Goal: Complete application form

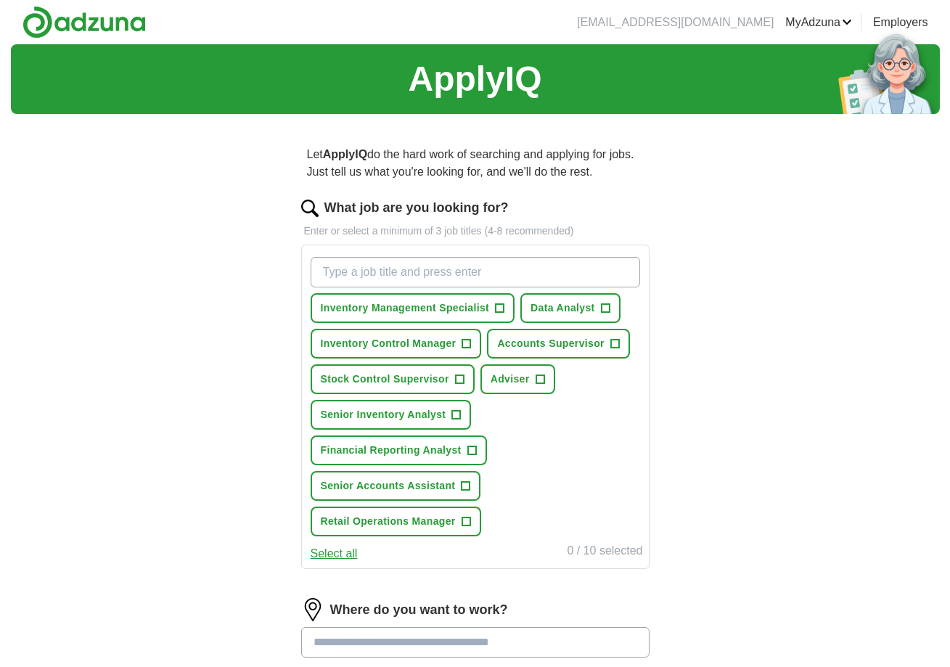
click at [461, 379] on span "+" at bounding box center [459, 380] width 9 height 12
click at [455, 416] on span "+" at bounding box center [456, 415] width 9 height 12
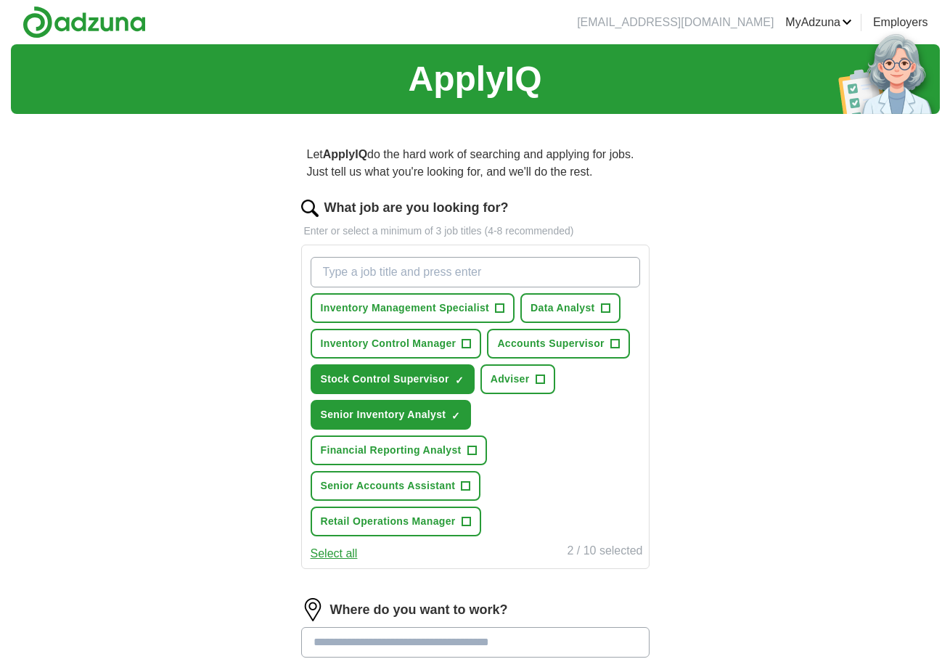
click at [469, 484] on span "+" at bounding box center [465, 486] width 9 height 12
click at [616, 343] on span "+" at bounding box center [614, 344] width 9 height 12
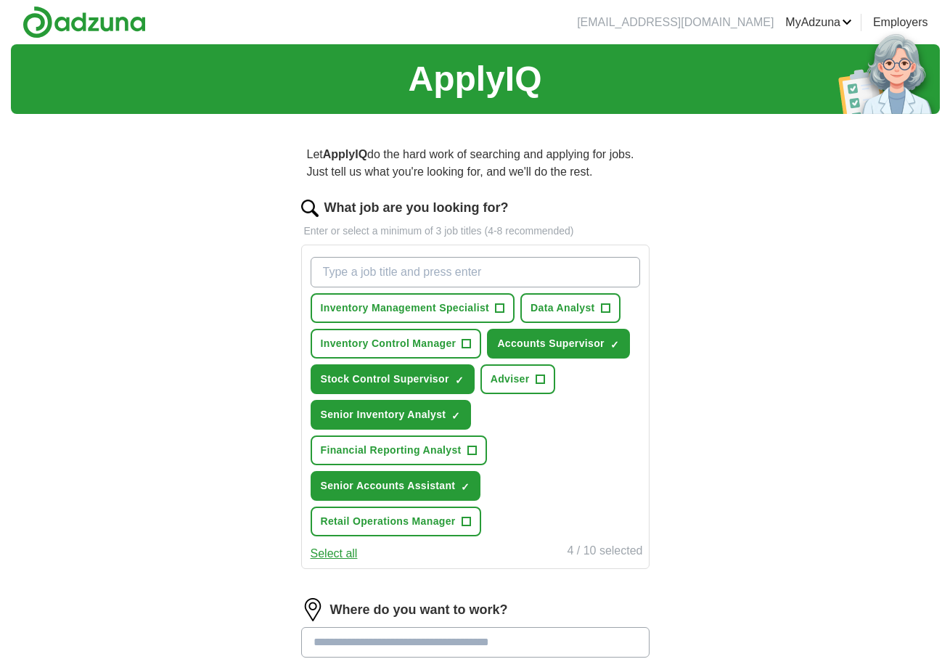
click at [471, 344] on span "+" at bounding box center [466, 344] width 9 height 12
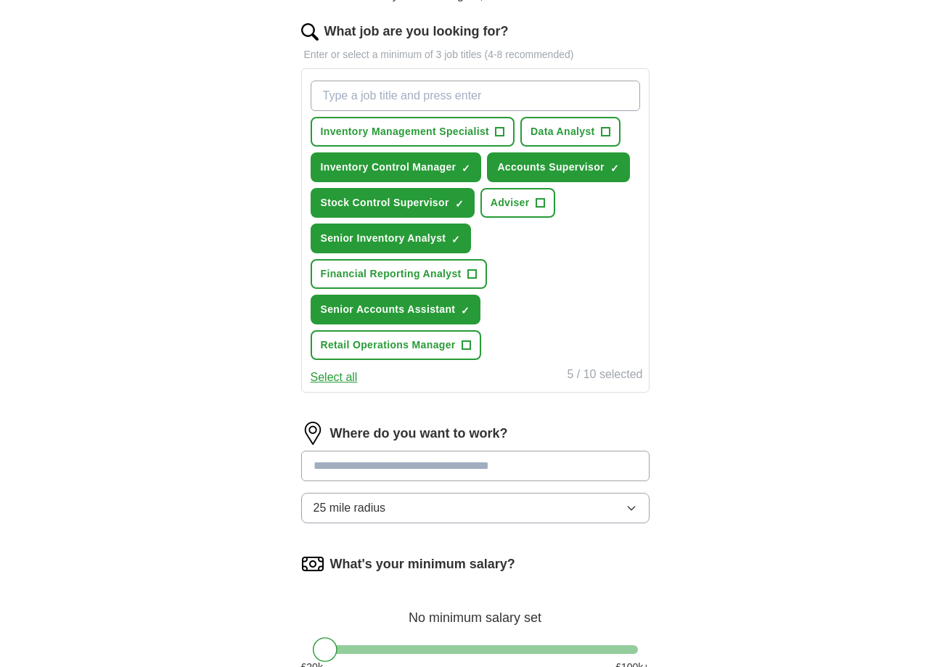
scroll to position [185, 0]
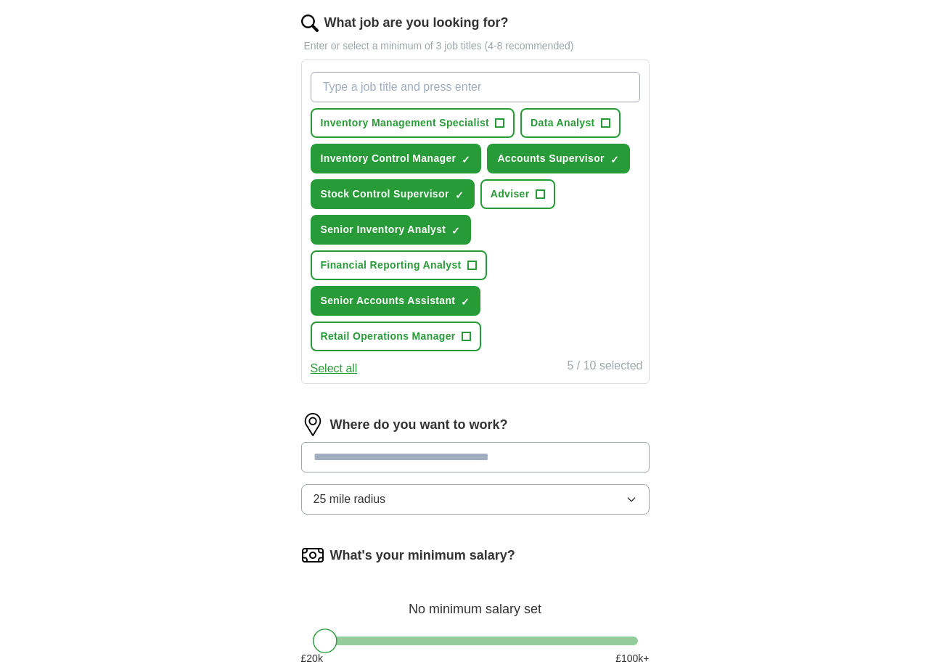
click at [427, 459] on input at bounding box center [475, 457] width 348 height 30
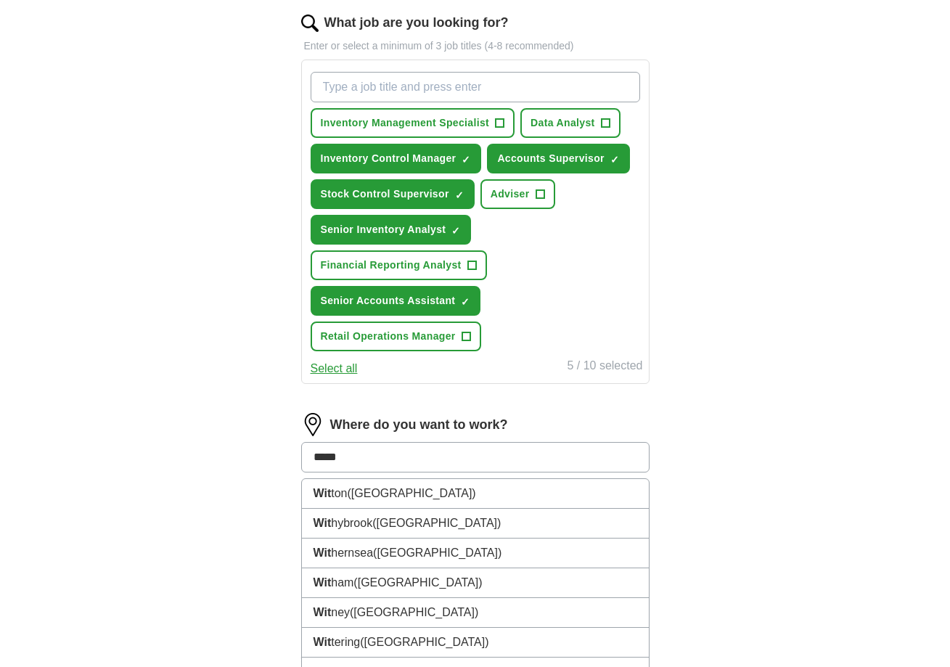
type input "******"
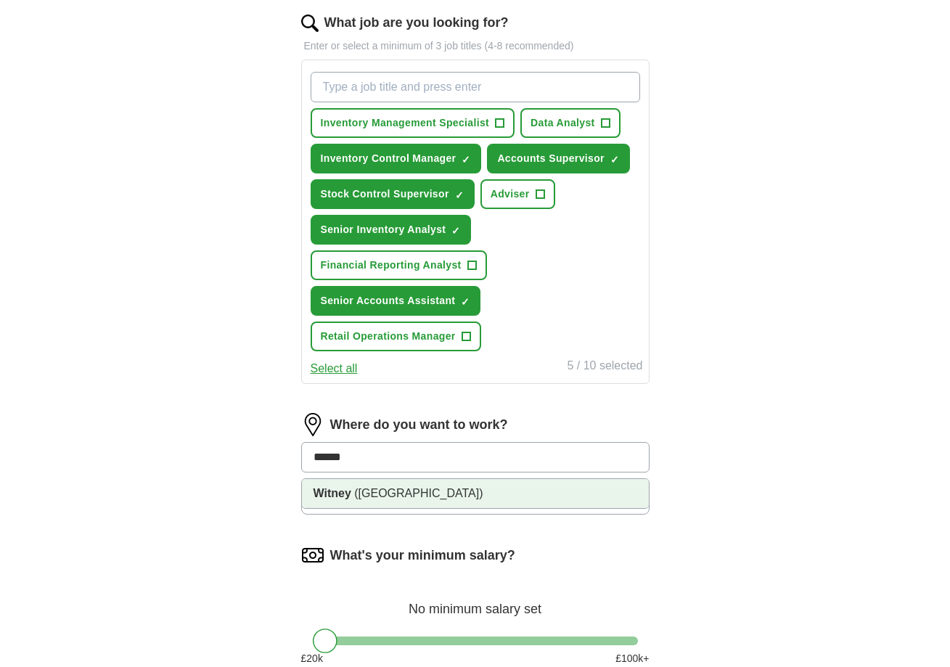
click at [516, 493] on li "[GEOGRAPHIC_DATA] ([GEOGRAPHIC_DATA])" at bounding box center [475, 493] width 347 height 29
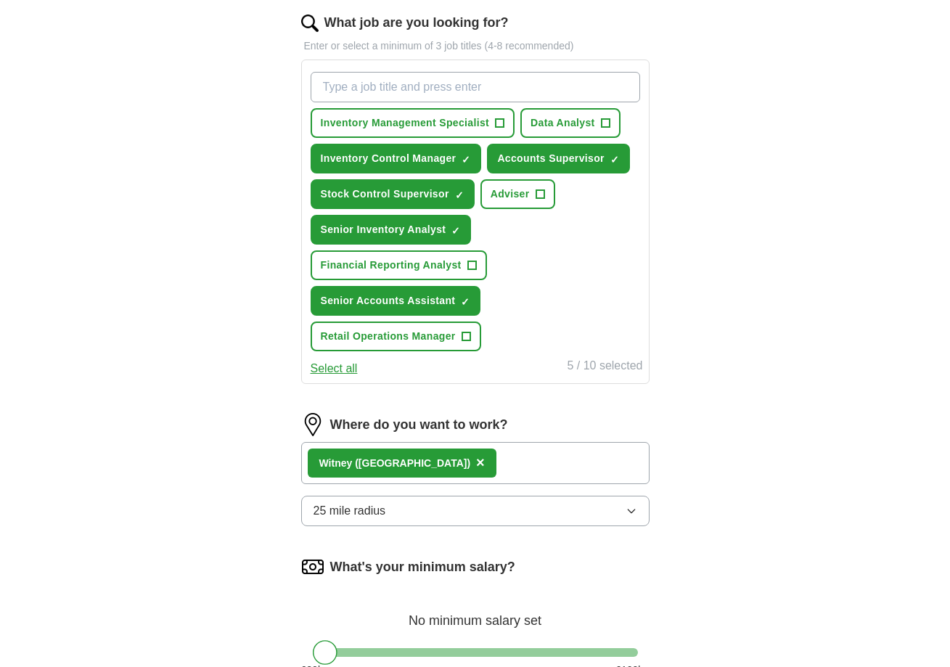
click at [520, 507] on button "25 mile radius" at bounding box center [475, 510] width 348 height 30
click at [714, 482] on div "ApplyIQ Let ApplyIQ do the hard work of searching and applying for jobs. Just t…" at bounding box center [475, 320] width 929 height 923
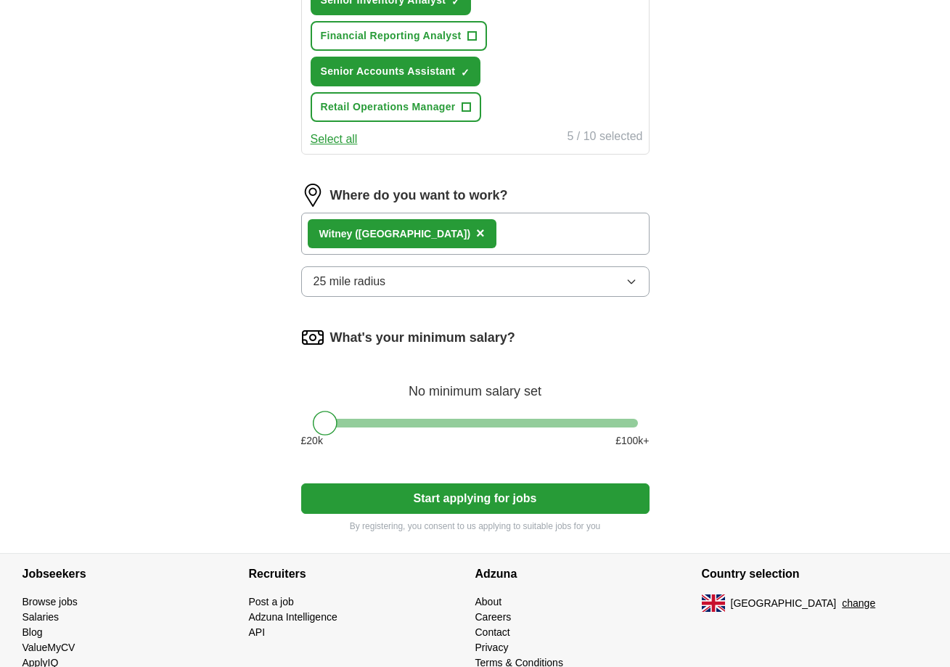
scroll to position [429, 0]
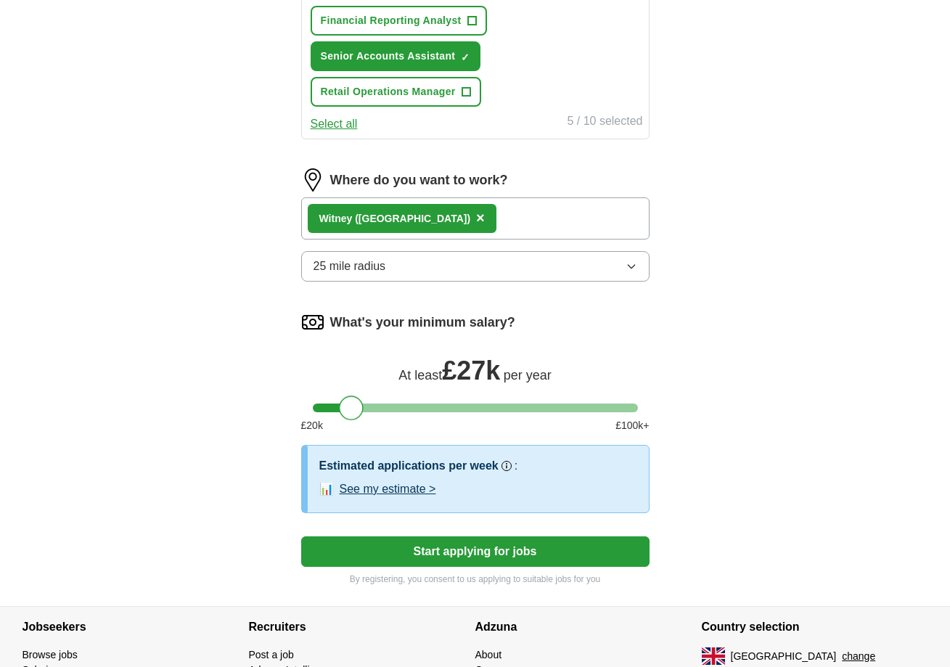
drag, startPoint x: 325, startPoint y: 409, endPoint x: 350, endPoint y: 407, distance: 25.5
click at [350, 407] on div at bounding box center [351, 407] width 25 height 25
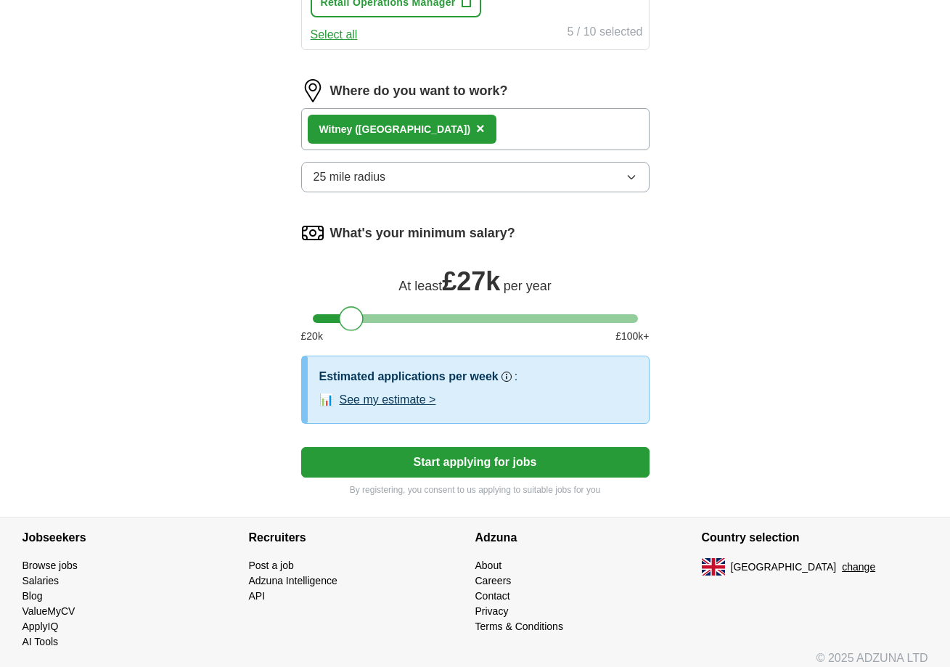
click at [478, 472] on button "Start applying for jobs" at bounding box center [475, 462] width 348 height 30
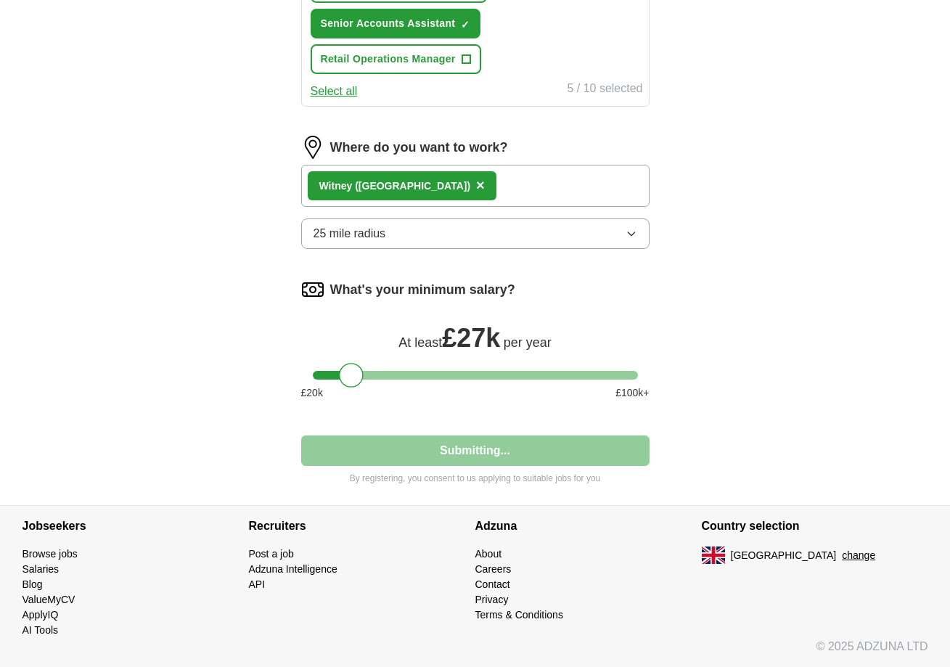
scroll to position [462, 0]
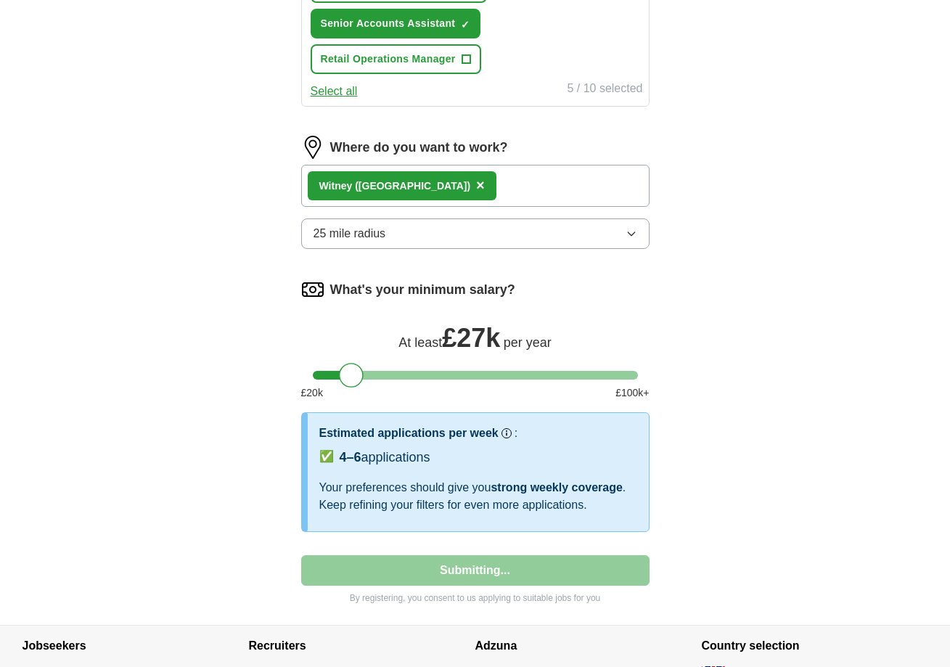
select select "**"
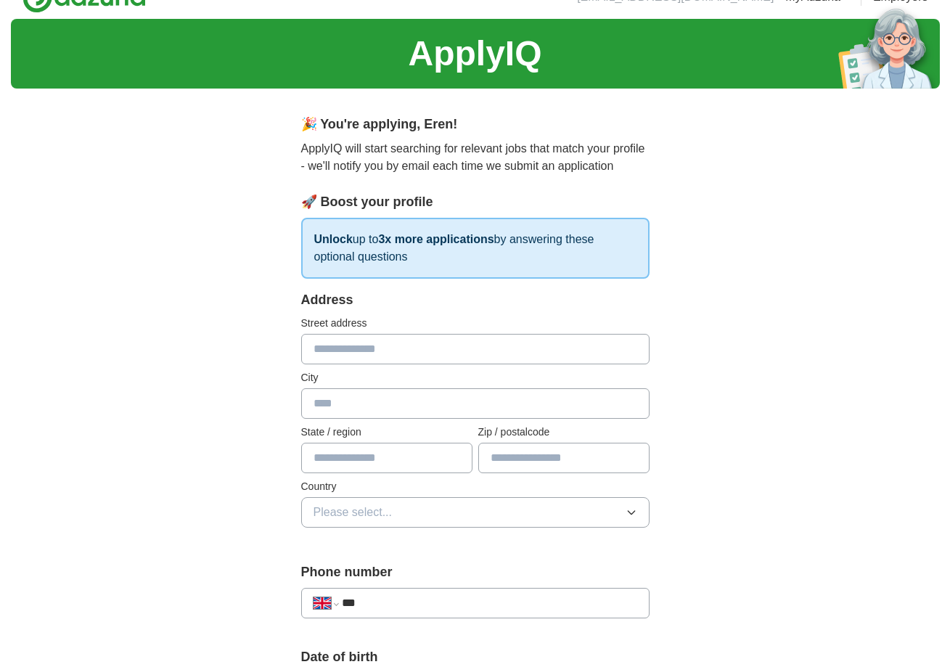
scroll to position [0, 0]
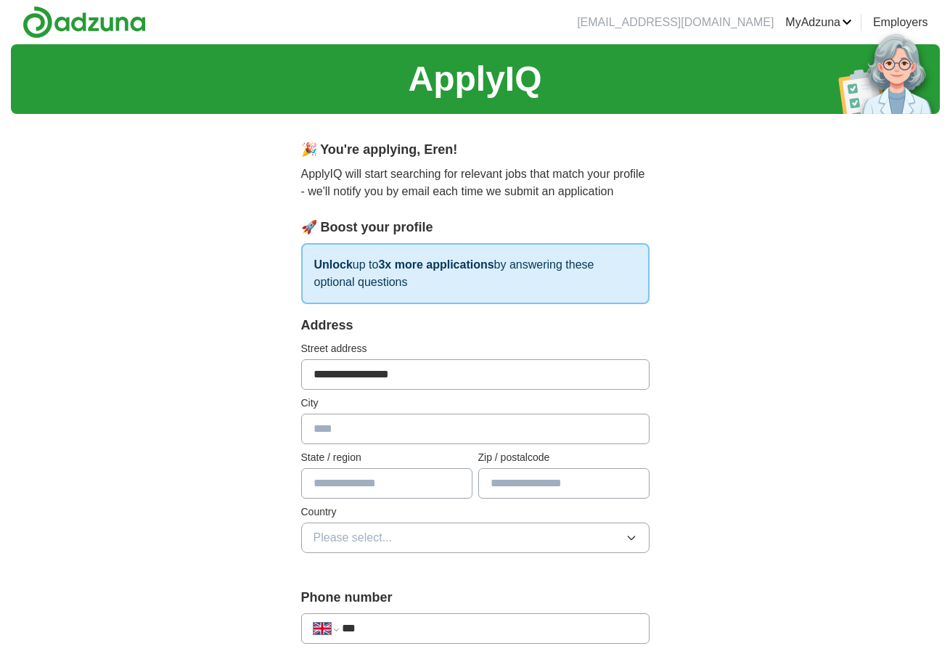
type input "**********"
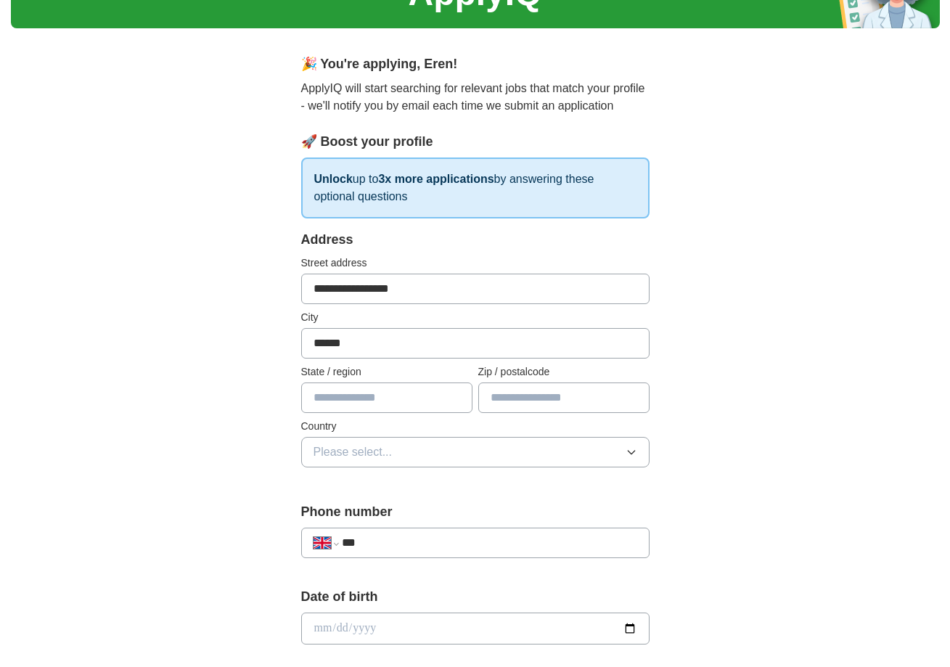
scroll to position [100, 0]
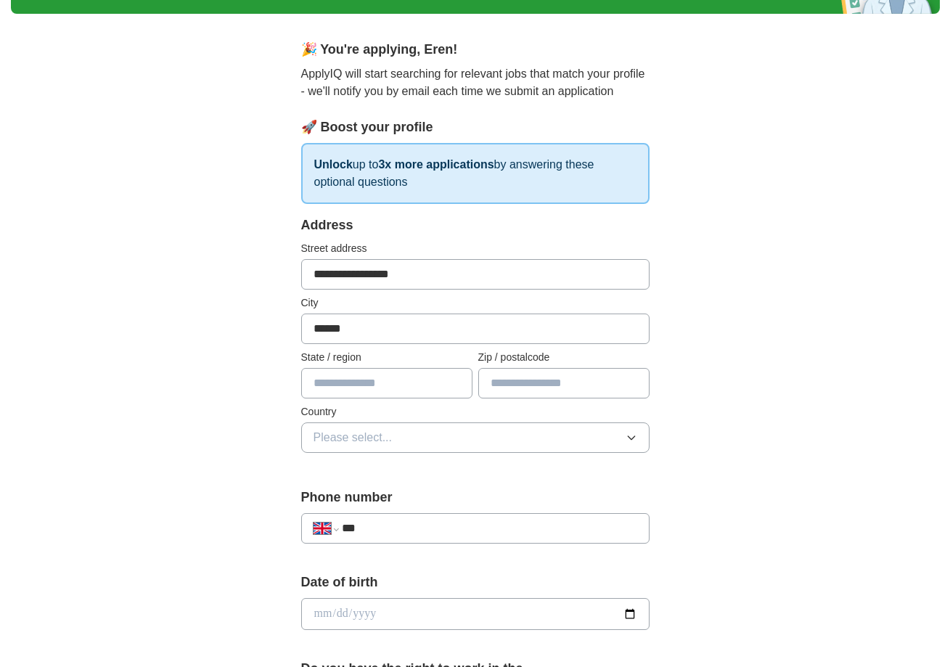
type input "******"
type input "**********"
type input "********"
click at [508, 430] on button "Please select..." at bounding box center [475, 437] width 348 height 30
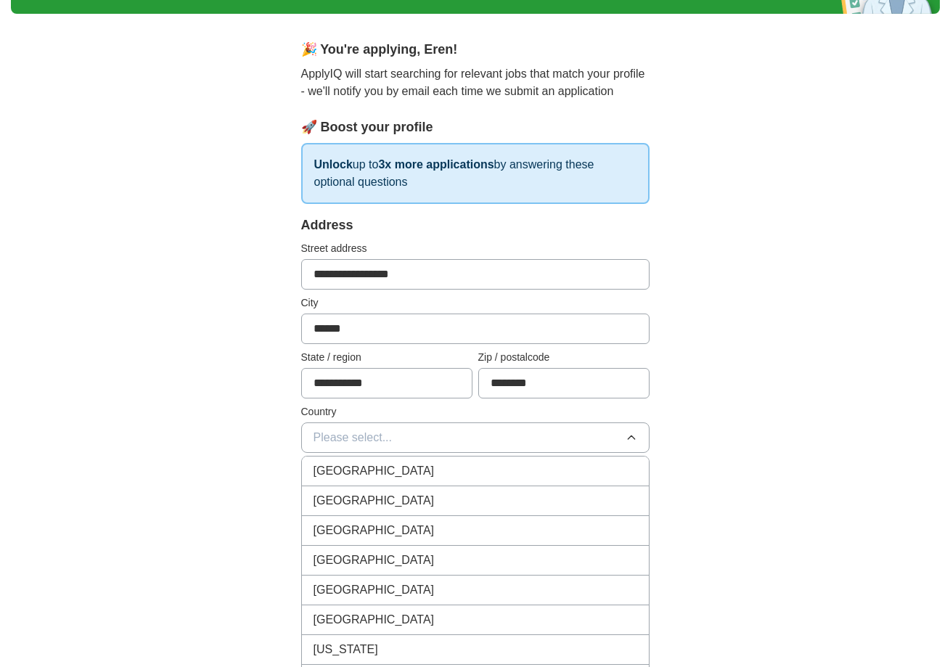
click at [432, 466] on div "[GEOGRAPHIC_DATA]" at bounding box center [475, 470] width 324 height 17
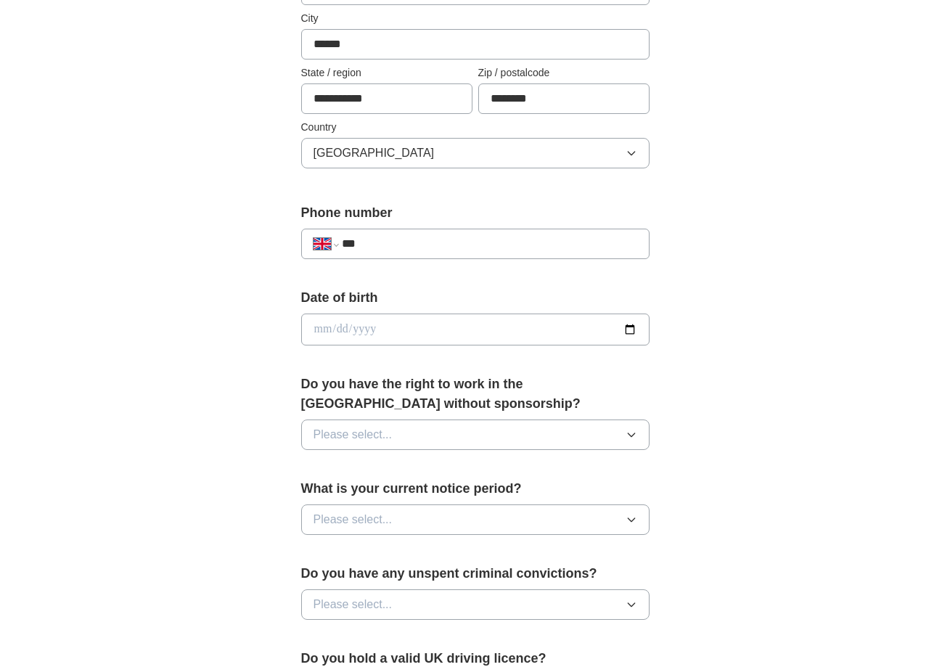
scroll to position [386, 0]
type input "**********"
click at [439, 346] on div "Date of birth" at bounding box center [475, 321] width 348 height 69
click at [321, 322] on input "date" at bounding box center [475, 328] width 348 height 32
click at [337, 328] on input "date" at bounding box center [475, 328] width 348 height 32
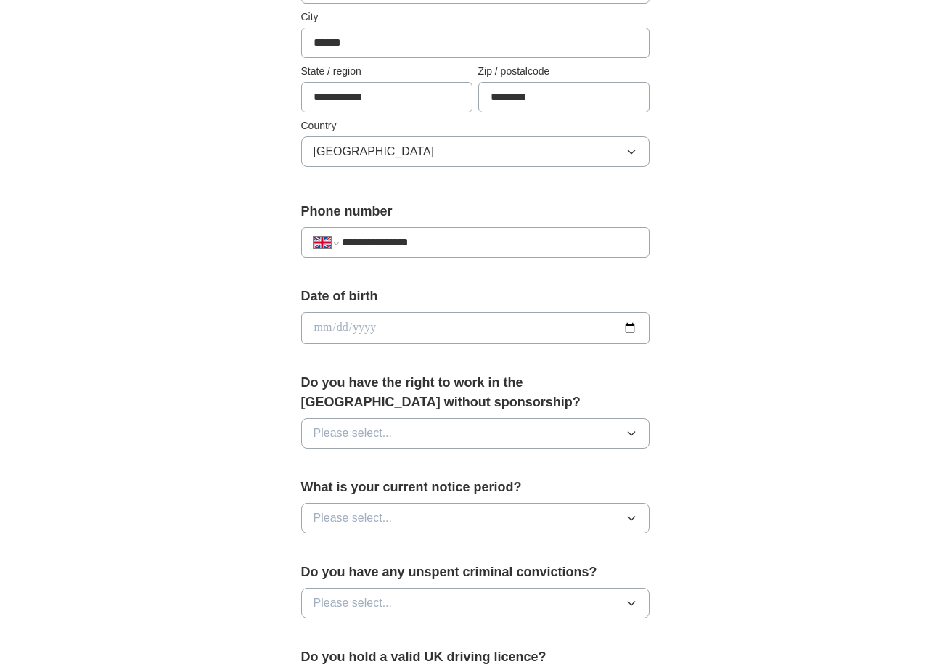
click at [364, 329] on input "date" at bounding box center [475, 328] width 348 height 32
click at [315, 330] on input "**********" at bounding box center [475, 328] width 348 height 32
click at [339, 331] on input "**********" at bounding box center [475, 328] width 348 height 32
type input "**********"
click at [464, 395] on label "Do you have the right to work in the [GEOGRAPHIC_DATA] without sponsorship?" at bounding box center [475, 392] width 348 height 39
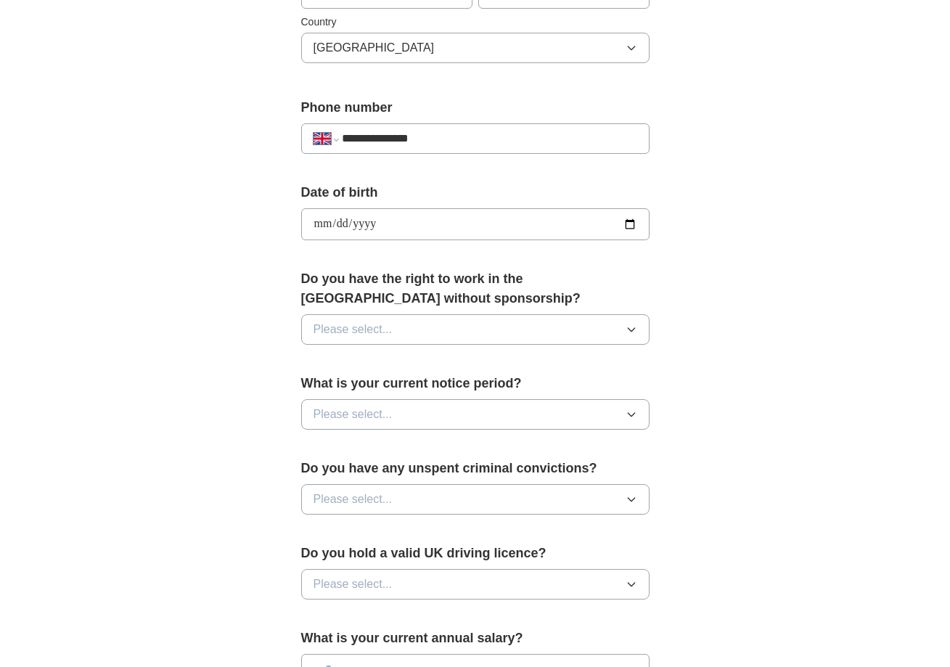
scroll to position [496, 0]
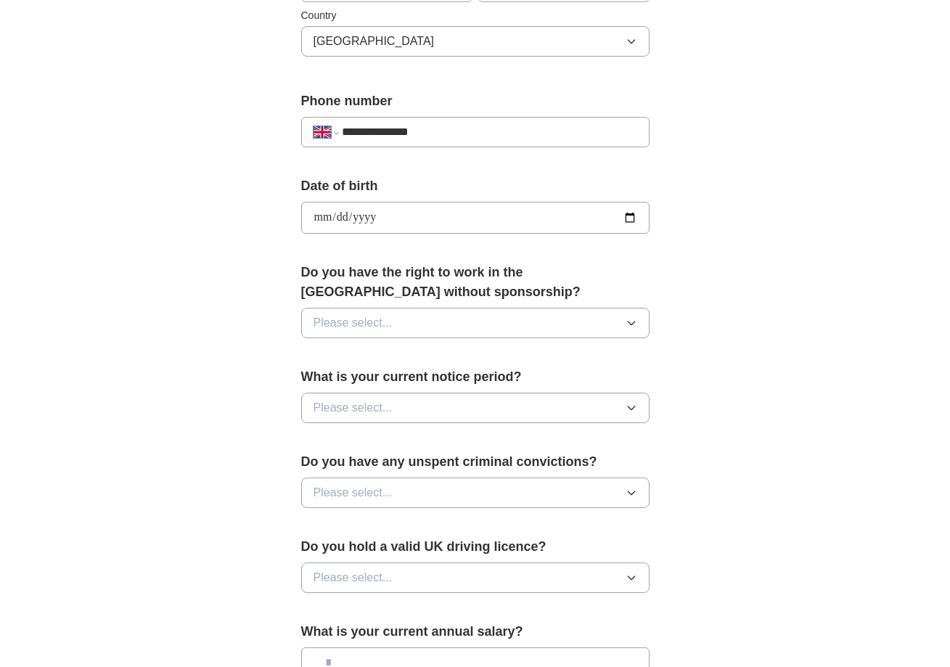
click at [501, 319] on button "Please select..." at bounding box center [475, 323] width 348 height 30
click at [478, 359] on div "Yes" at bounding box center [475, 355] width 324 height 17
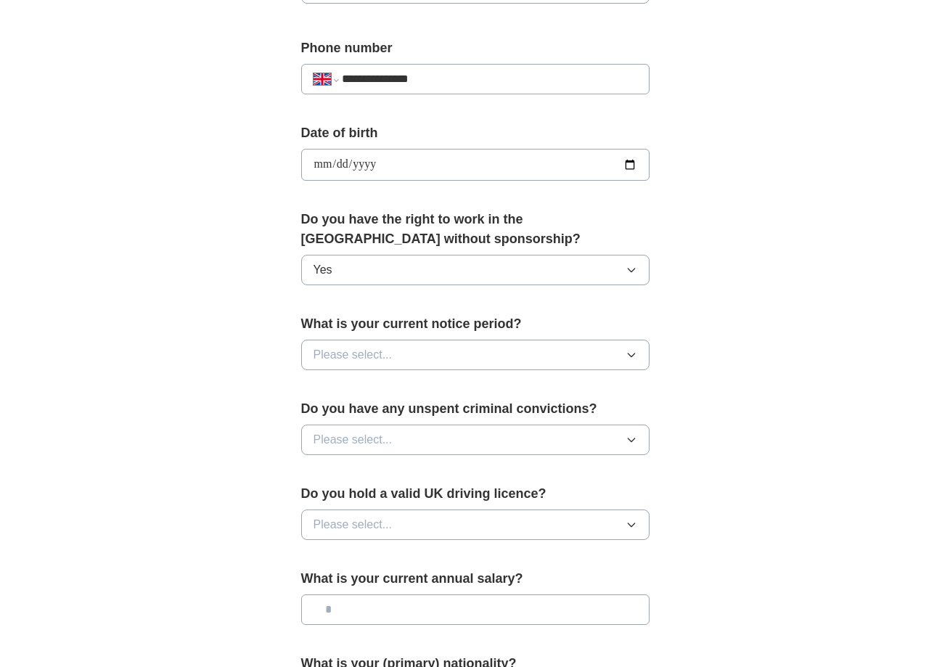
scroll to position [568, 0]
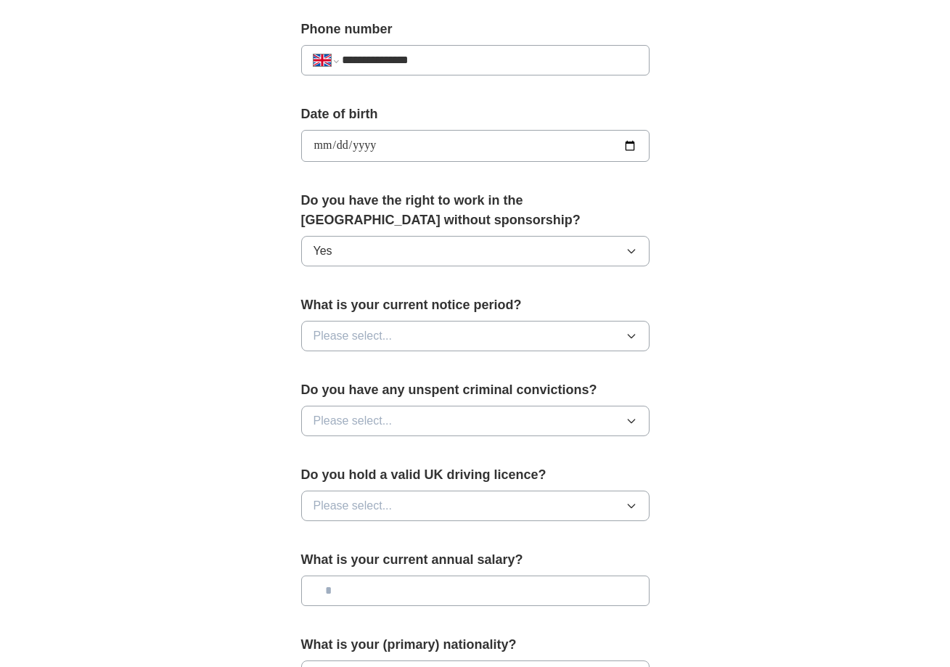
click at [487, 337] on button "Please select..." at bounding box center [475, 336] width 348 height 30
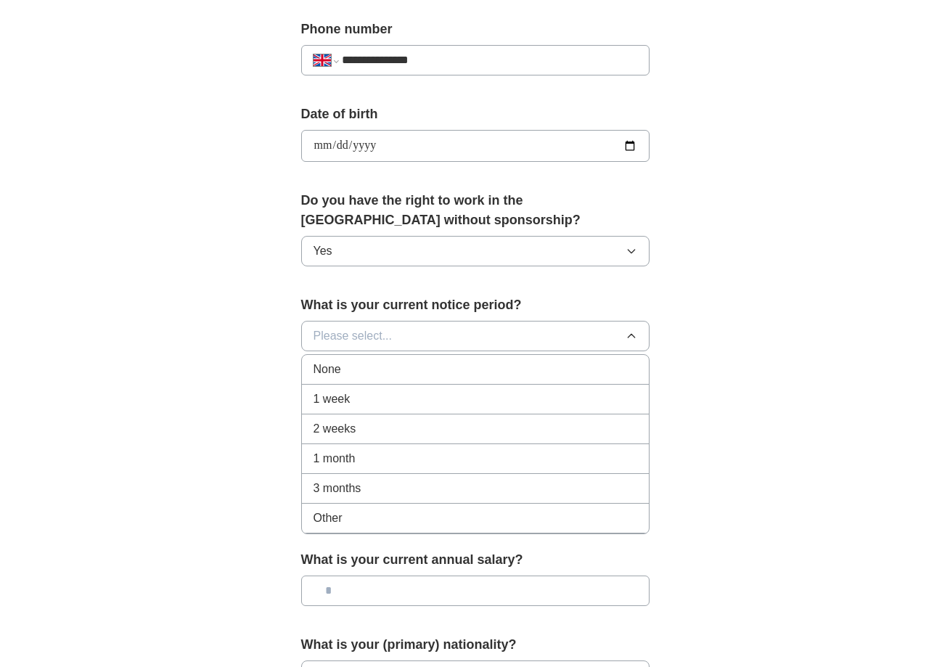
click at [445, 382] on li "None" at bounding box center [475, 370] width 347 height 30
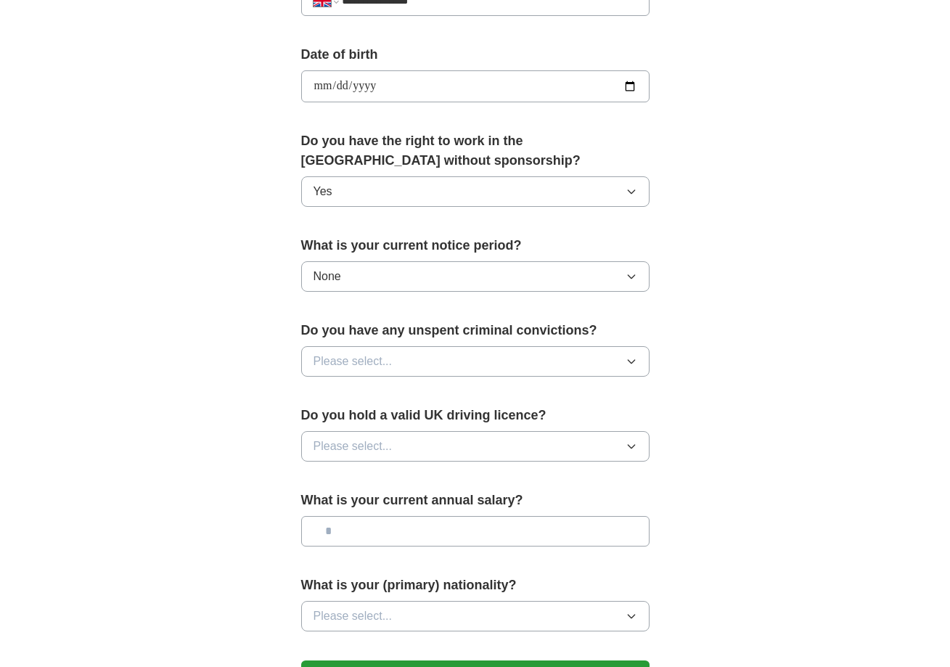
scroll to position [637, 0]
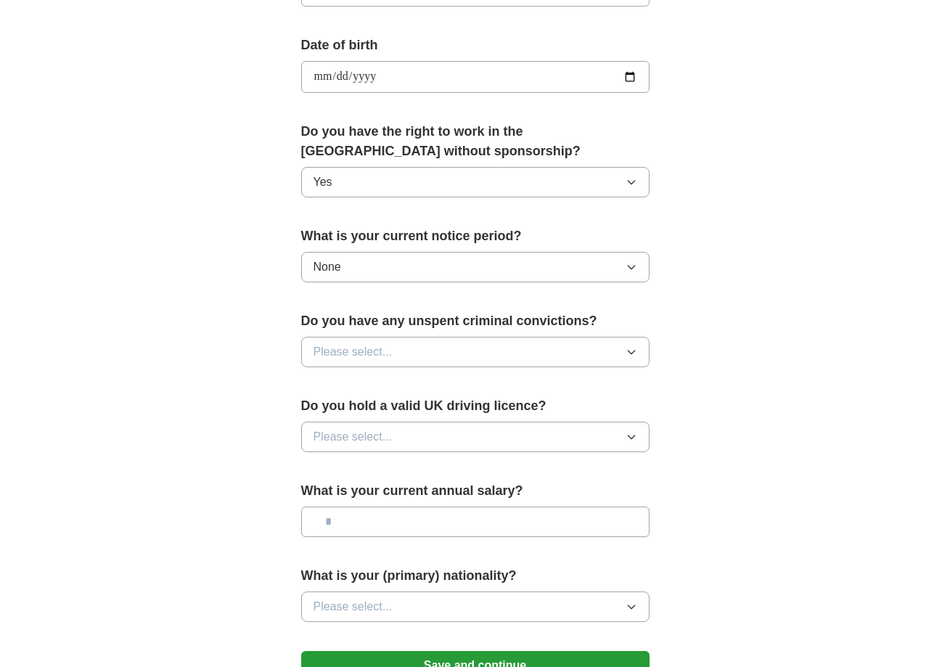
click at [453, 355] on button "Please select..." at bounding box center [475, 352] width 348 height 30
click at [423, 412] on div "No" at bounding box center [475, 414] width 324 height 17
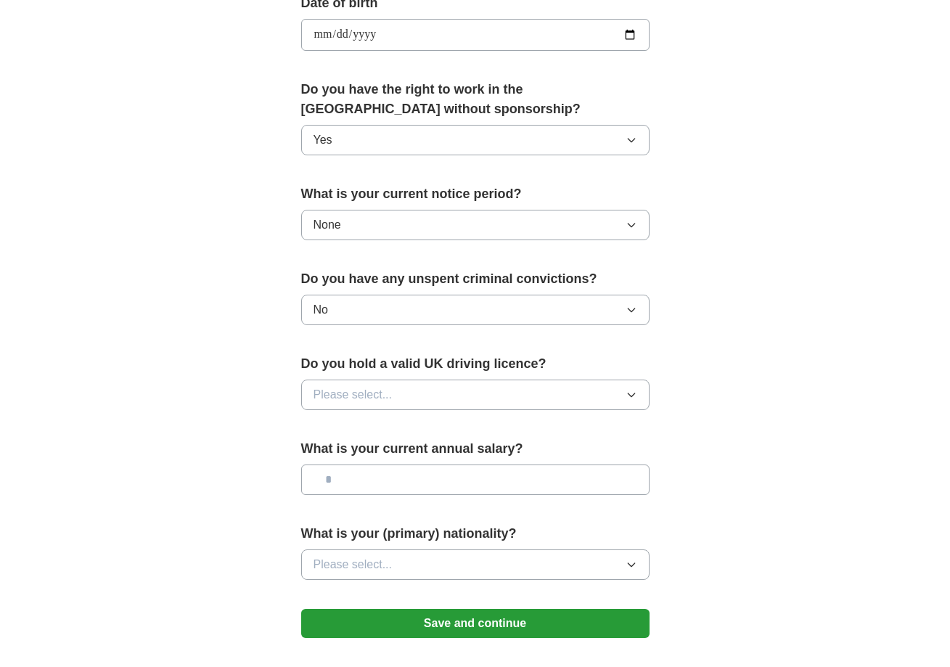
scroll to position [705, 0]
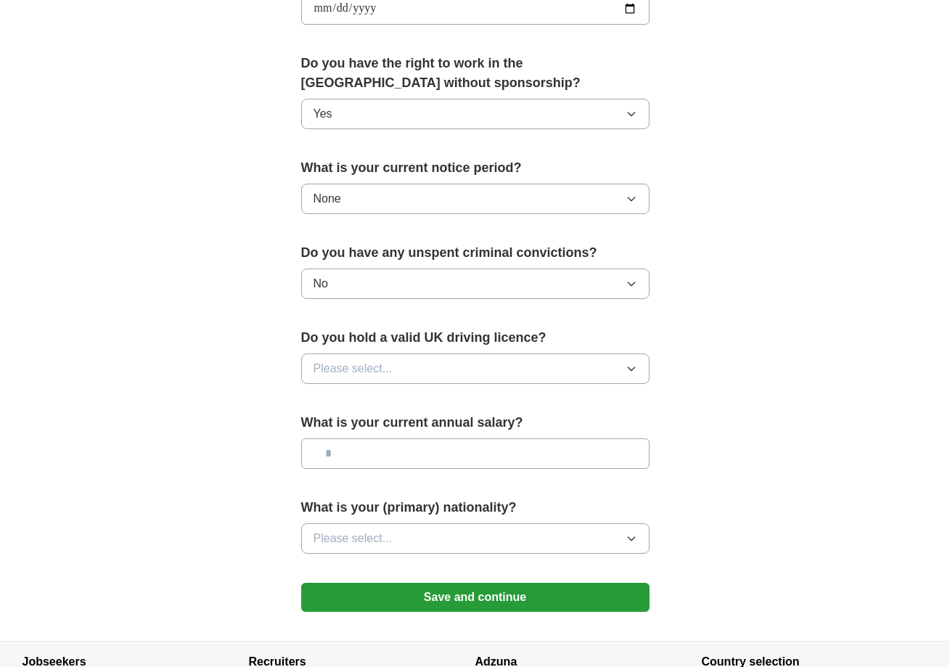
click at [429, 369] on button "Please select..." at bounding box center [475, 368] width 348 height 30
click at [383, 417] on li "Yes" at bounding box center [475, 402] width 347 height 30
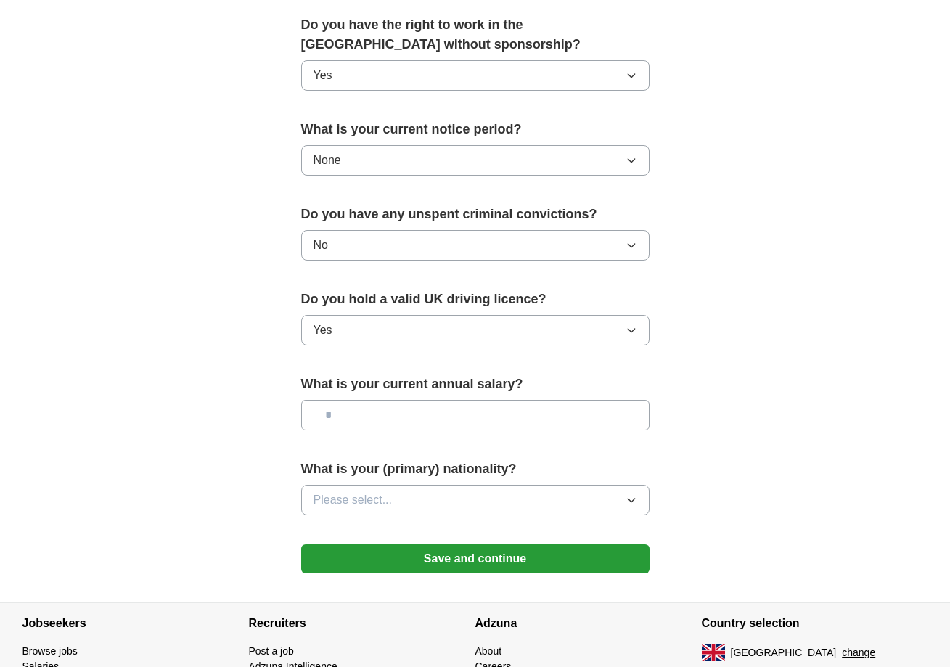
click at [383, 417] on input "text" at bounding box center [475, 415] width 348 height 30
click at [400, 420] on input "text" at bounding box center [475, 415] width 348 height 30
click at [419, 417] on input "text" at bounding box center [475, 415] width 348 height 30
type input "*******"
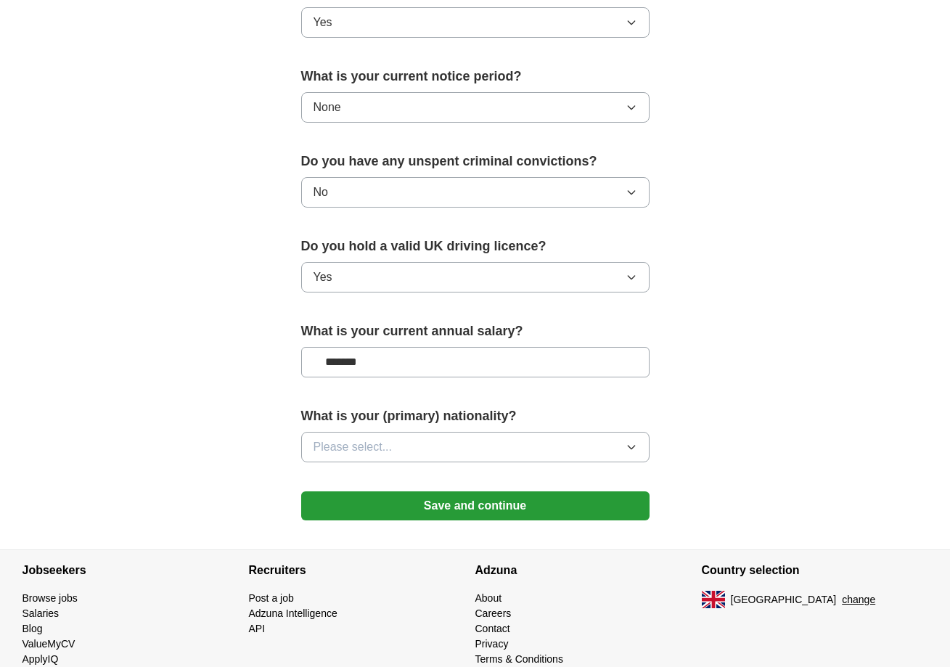
scroll to position [808, 0]
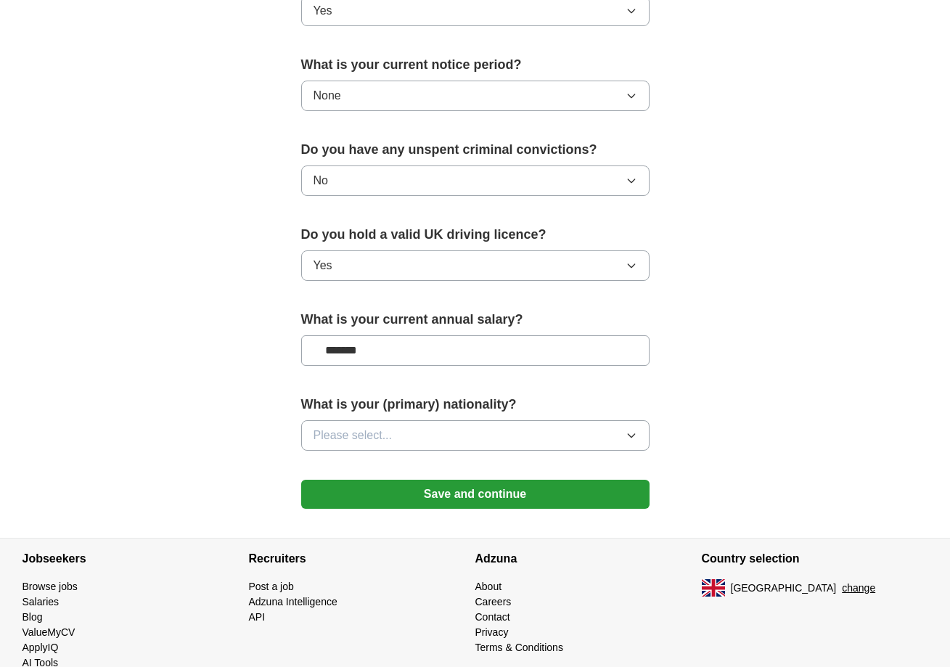
click at [446, 438] on button "Please select..." at bounding box center [475, 435] width 348 height 30
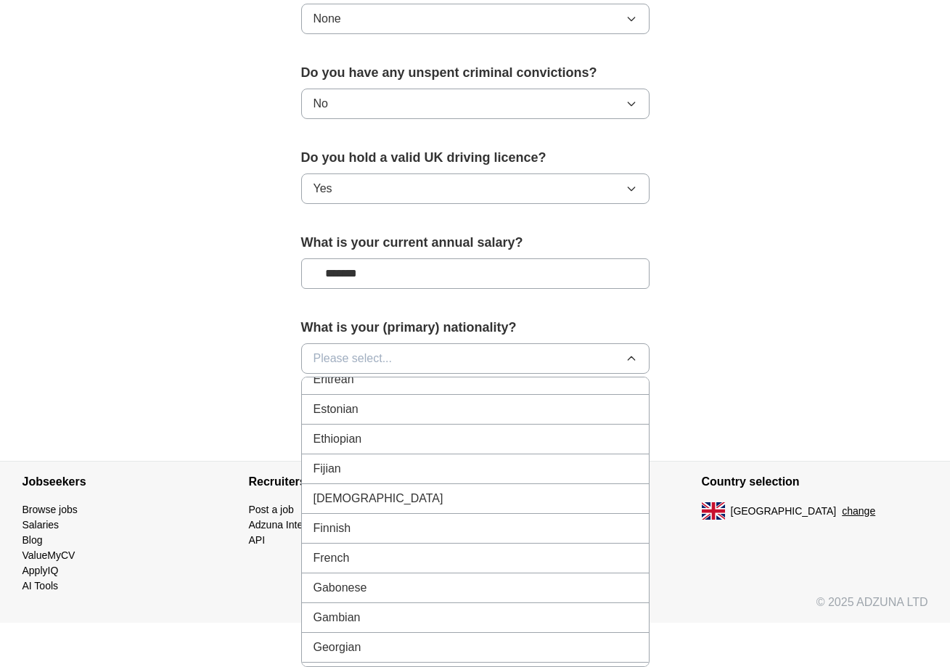
scroll to position [1709, 0]
click at [431, 488] on div "[DEMOGRAPHIC_DATA]" at bounding box center [475, 496] width 324 height 17
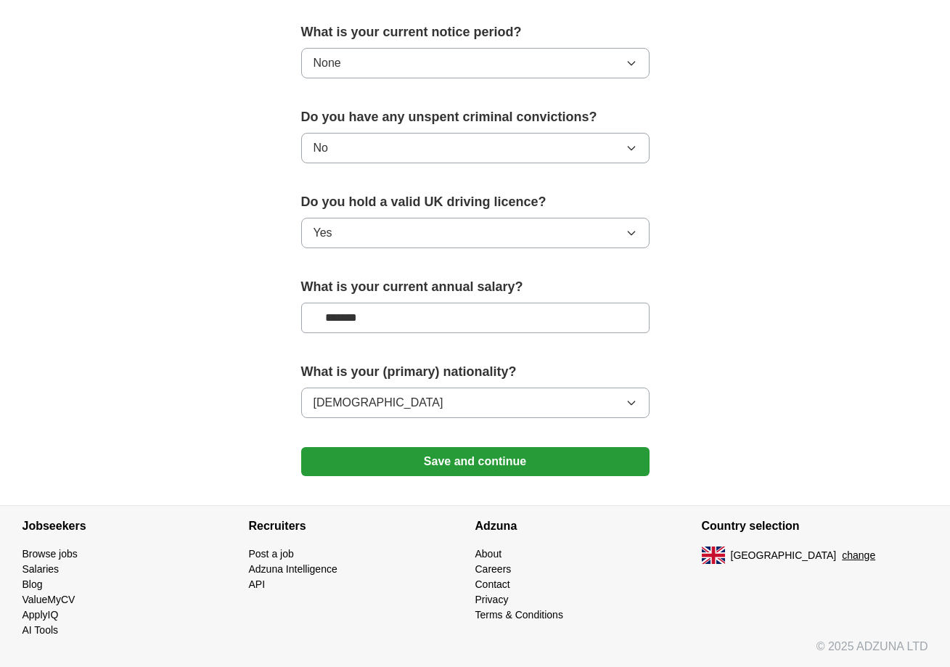
click at [446, 469] on button "Save and continue" at bounding box center [475, 461] width 348 height 29
